Goal: Information Seeking & Learning: Learn about a topic

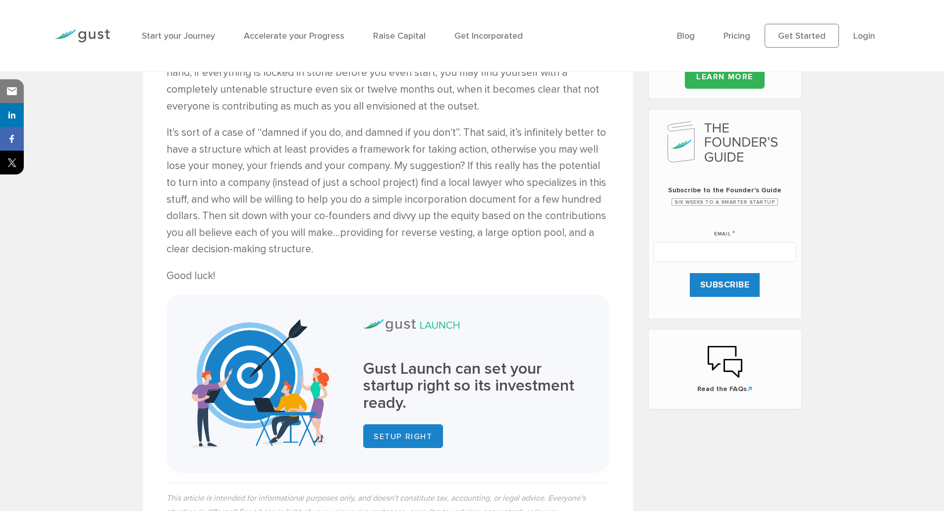
scroll to position [470, 0]
click at [335, 141] on p "It’s sort of a case of “damned if you do, and damned if you don’t”. That said, …" at bounding box center [388, 191] width 443 height 133
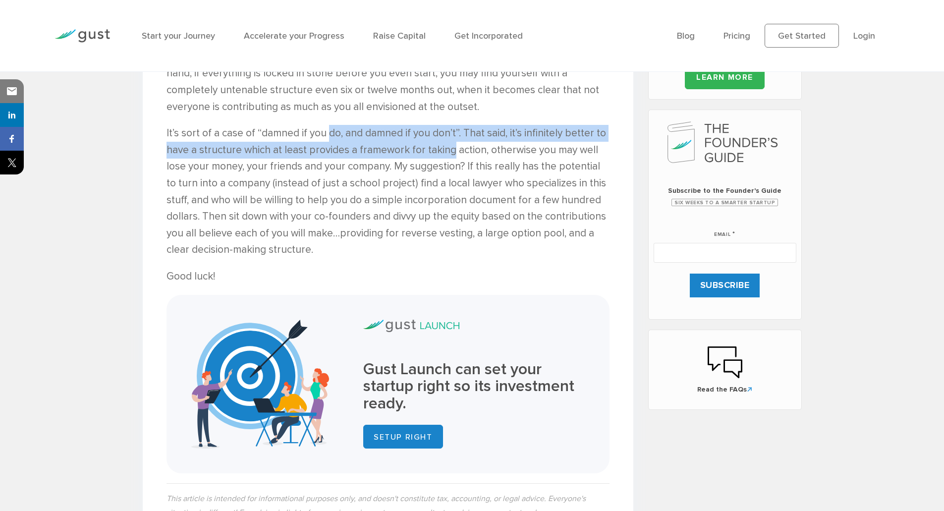
drag, startPoint x: 335, startPoint y: 141, endPoint x: 446, endPoint y: 148, distance: 111.2
click at [446, 148] on p "It’s sort of a case of “damned if you do, and damned if you don’t”. That said, …" at bounding box center [388, 191] width 443 height 133
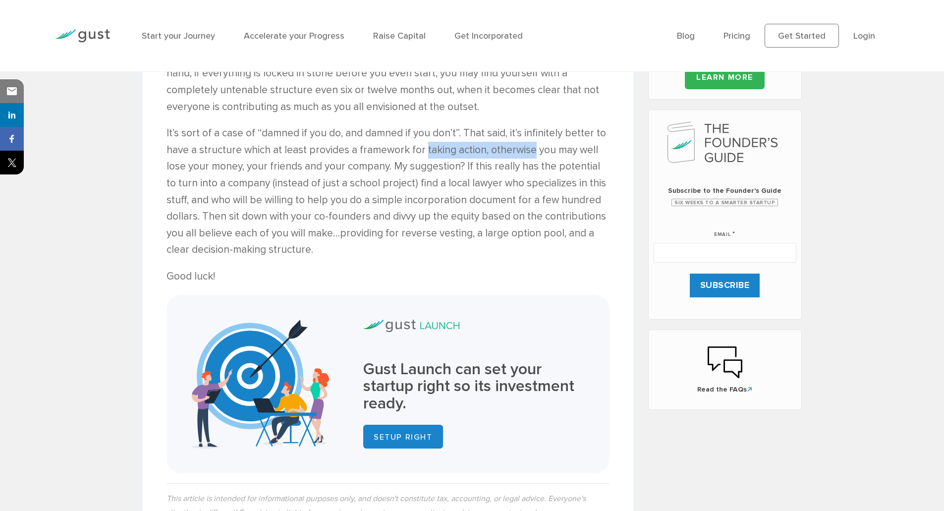
drag, startPoint x: 446, startPoint y: 148, endPoint x: 516, endPoint y: 149, distance: 70.4
click at [516, 149] on p "It’s sort of a case of “damned if you do, and damned if you don’t”. That said, …" at bounding box center [388, 191] width 443 height 133
drag, startPoint x: 516, startPoint y: 149, endPoint x: 324, endPoint y: 142, distance: 192.5
click at [324, 142] on p "It’s sort of a case of “damned if you do, and damned if you don’t”. That said, …" at bounding box center [388, 191] width 443 height 133
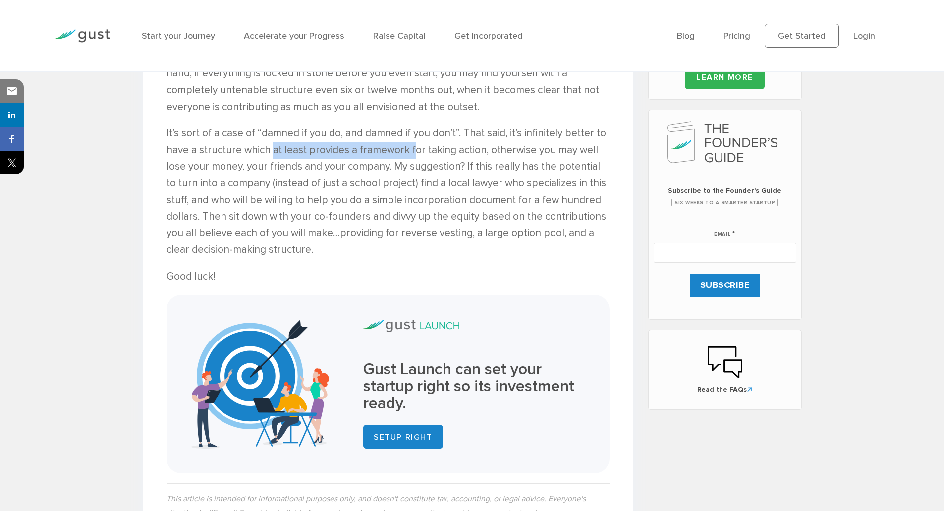
drag, startPoint x: 271, startPoint y: 148, endPoint x: 412, endPoint y: 148, distance: 141.8
click at [412, 148] on p "It’s sort of a case of “damned if you do, and damned if you don’t”. That said, …" at bounding box center [388, 191] width 443 height 133
drag, startPoint x: 412, startPoint y: 148, endPoint x: 501, endPoint y: 151, distance: 88.3
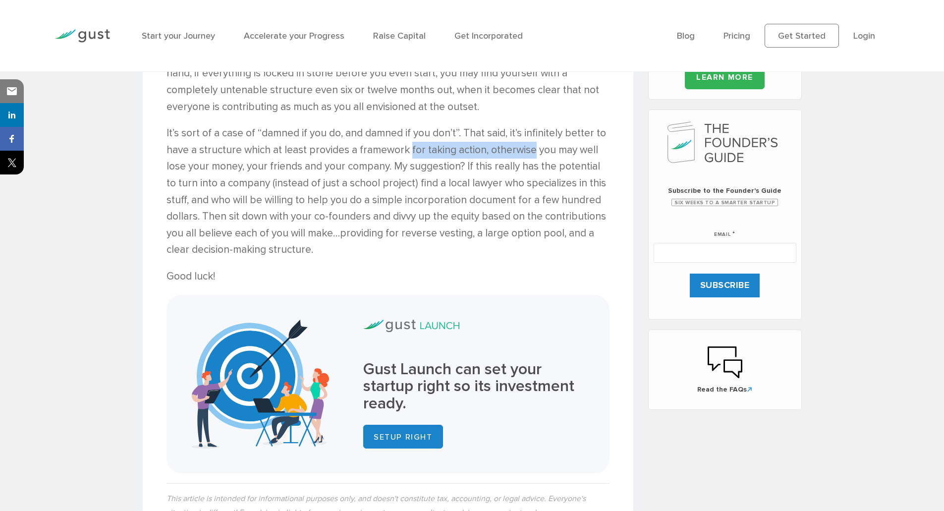
click at [501, 151] on p "It’s sort of a case of “damned if you do, and damned if you don’t”. That said, …" at bounding box center [388, 191] width 443 height 133
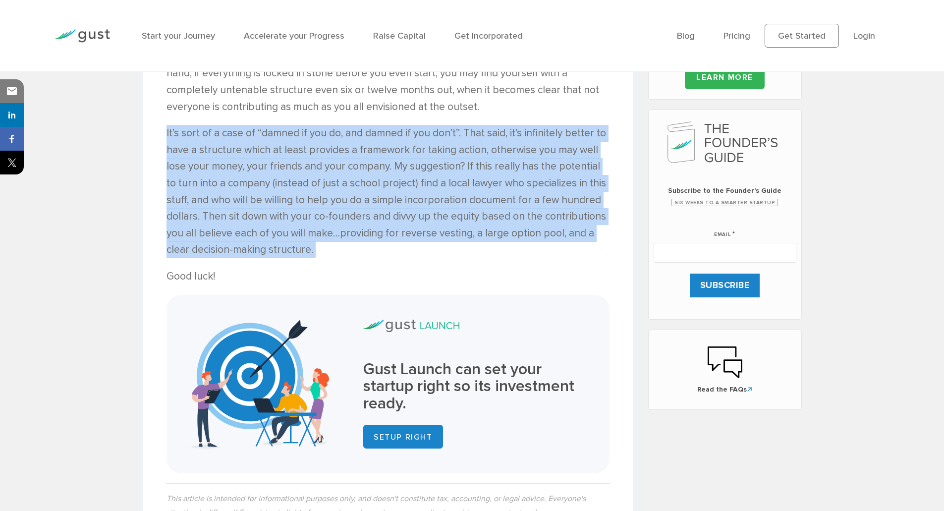
click at [501, 151] on p "It’s sort of a case of “damned if you do, and damned if you don’t”. That said, …" at bounding box center [388, 191] width 443 height 133
click at [207, 155] on p "It’s sort of a case of “damned if you do, and damned if you don’t”. That said, …" at bounding box center [388, 191] width 443 height 133
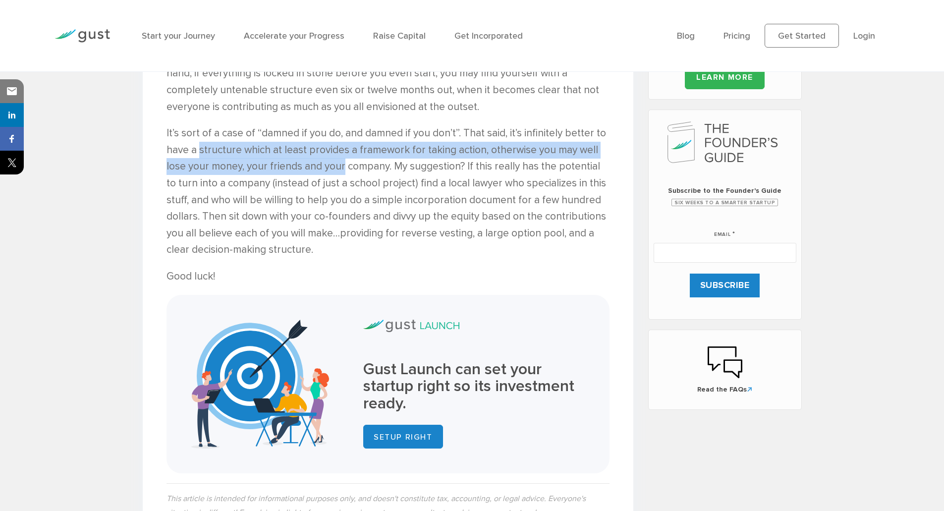
drag, startPoint x: 207, startPoint y: 155, endPoint x: 340, endPoint y: 167, distance: 133.4
click at [340, 167] on p "It’s sort of a case of “damned if you do, and damned if you don’t”. That said, …" at bounding box center [388, 191] width 443 height 133
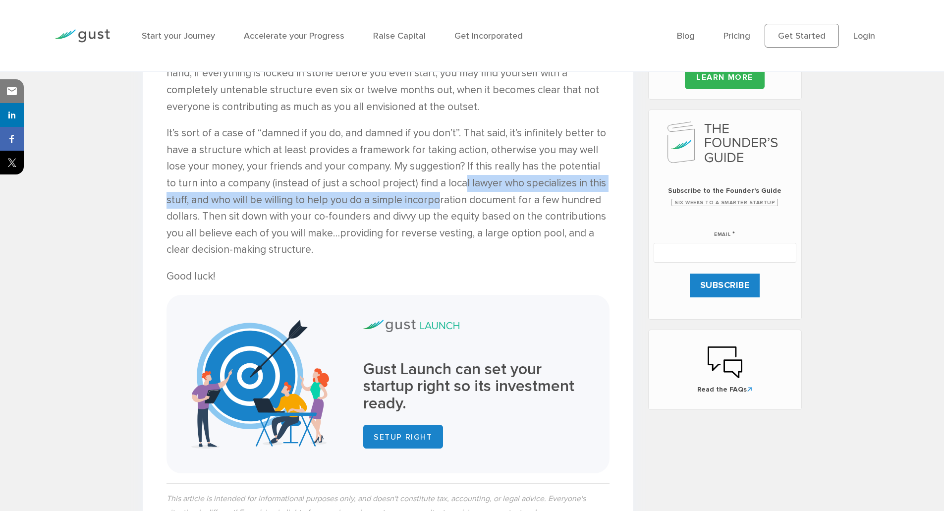
drag, startPoint x: 451, startPoint y: 179, endPoint x: 462, endPoint y: 201, distance: 25.1
click at [462, 201] on p "It’s sort of a case of “damned if you do, and damned if you don’t”. That said, …" at bounding box center [388, 191] width 443 height 133
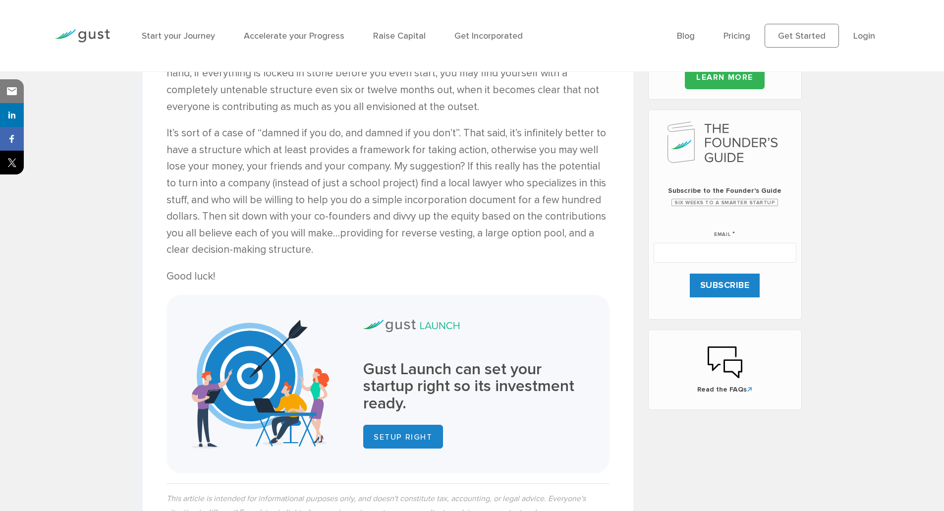
click at [432, 185] on p "It’s sort of a case of “damned if you do, and damned if you don’t”. That said, …" at bounding box center [388, 191] width 443 height 133
drag, startPoint x: 432, startPoint y: 185, endPoint x: 525, endPoint y: 188, distance: 92.3
click at [525, 188] on p "It’s sort of a case of “damned if you do, and damned if you don’t”. That said, …" at bounding box center [388, 191] width 443 height 133
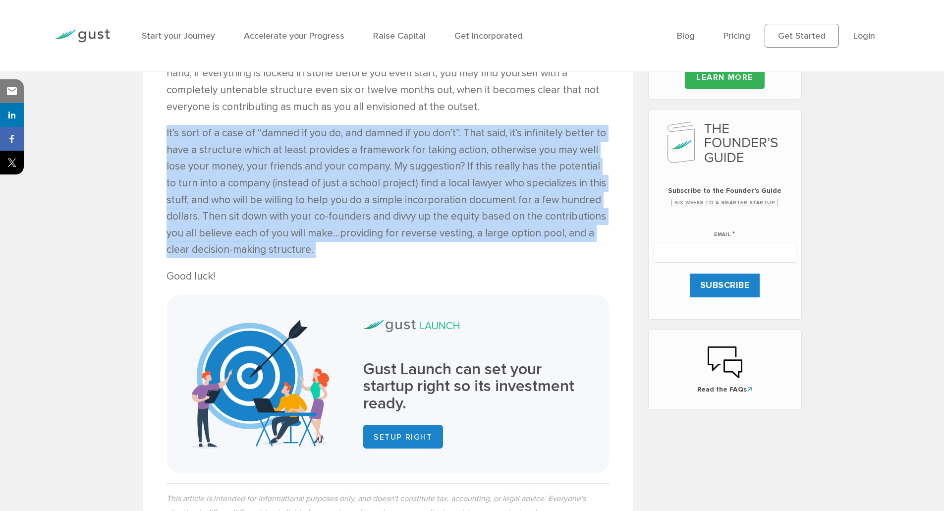
click at [525, 188] on p "It’s sort of a case of “damned if you do, and damned if you don’t”. That said, …" at bounding box center [388, 191] width 443 height 133
click at [323, 222] on p "It’s sort of a case of “damned if you do, and damned if you don’t”. That said, …" at bounding box center [388, 191] width 443 height 133
